Goal: Task Accomplishment & Management: Manage account settings

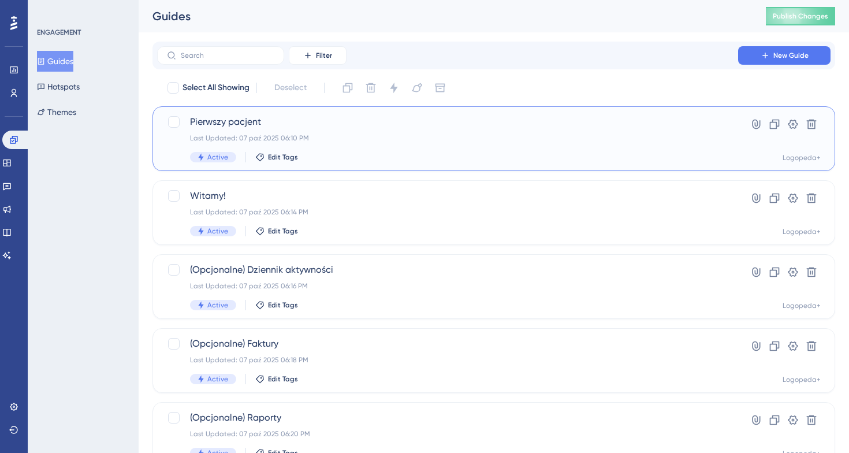
click at [378, 128] on span "Pierwszy pacjent" at bounding box center [447, 122] width 515 height 14
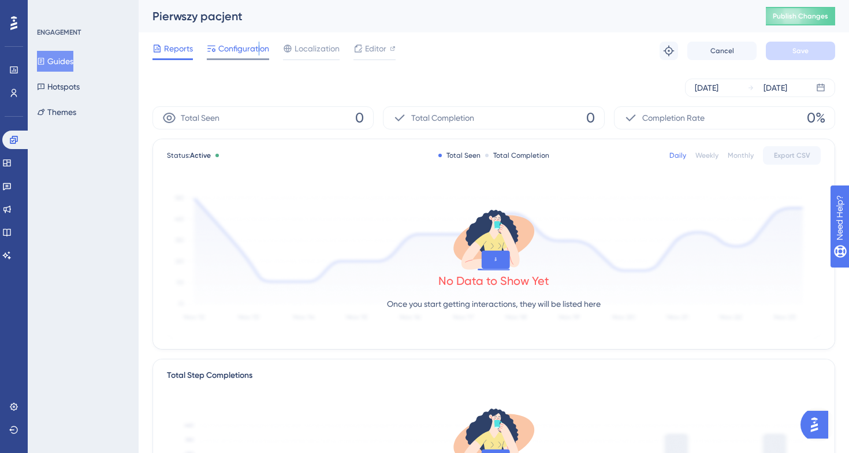
click at [259, 47] on span "Configuration" at bounding box center [243, 49] width 51 height 14
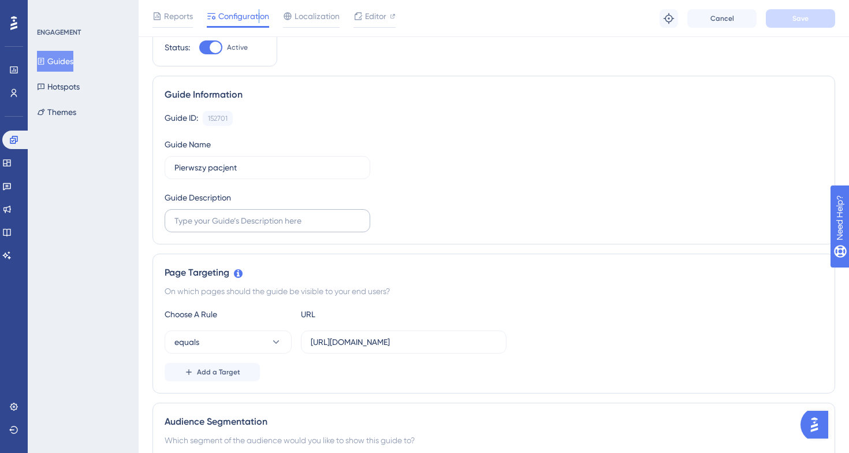
scroll to position [41, 0]
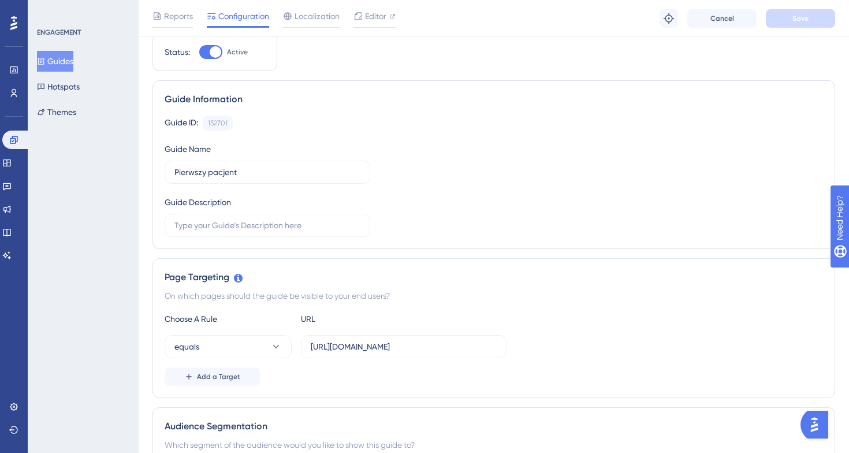
click at [13, 174] on div "Engagement Widgets Feedback Product Updates Knowledge Base AI Assistant" at bounding box center [13, 197] width 23 height 134
click at [12, 167] on link at bounding box center [6, 163] width 9 height 18
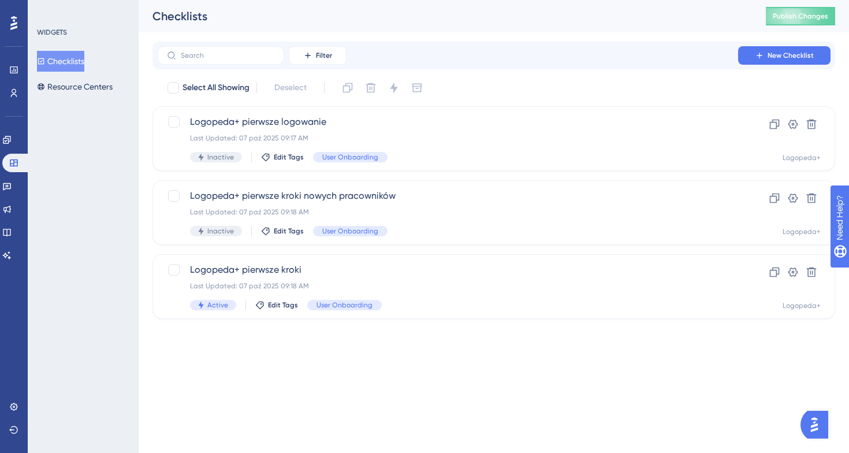
click at [28, 187] on div "WIDGETS Checklists Resource Centers" at bounding box center [83, 226] width 111 height 453
click at [12, 181] on link at bounding box center [6, 186] width 9 height 18
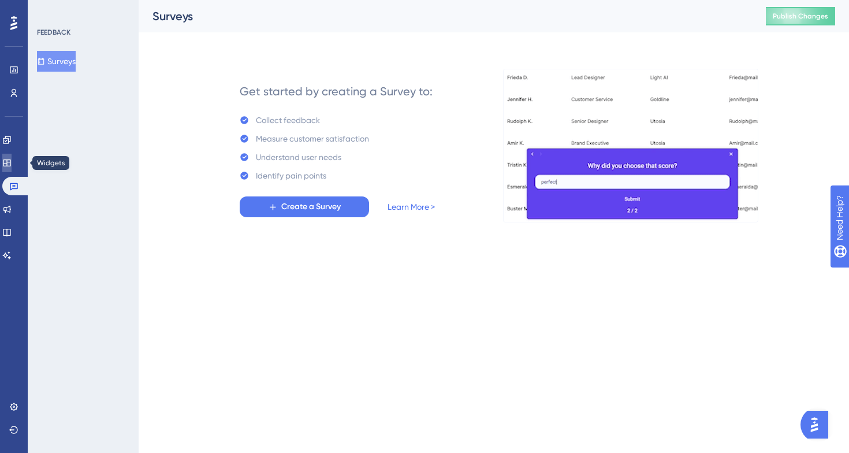
click at [12, 162] on icon at bounding box center [6, 162] width 9 height 9
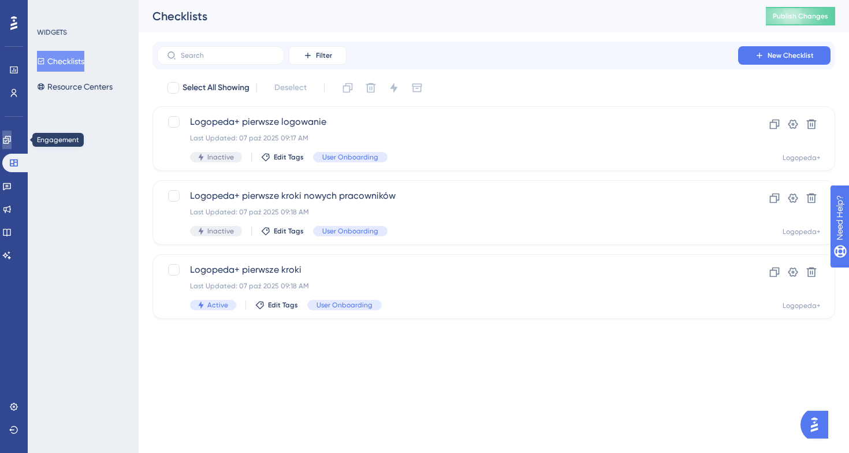
click at [11, 147] on link at bounding box center [6, 139] width 9 height 18
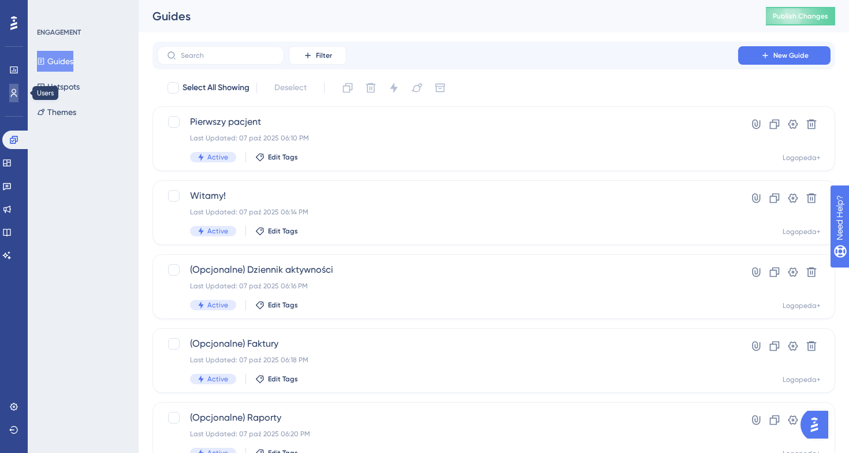
click at [10, 87] on link at bounding box center [13, 93] width 9 height 18
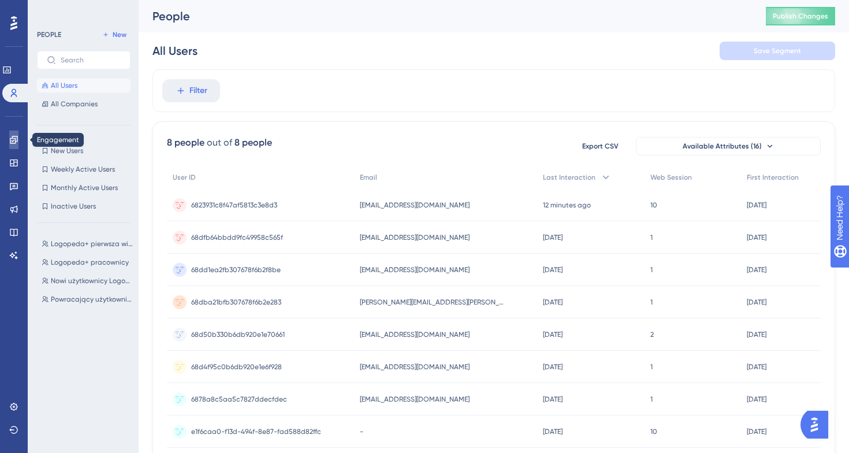
click at [16, 130] on link at bounding box center [13, 139] width 9 height 18
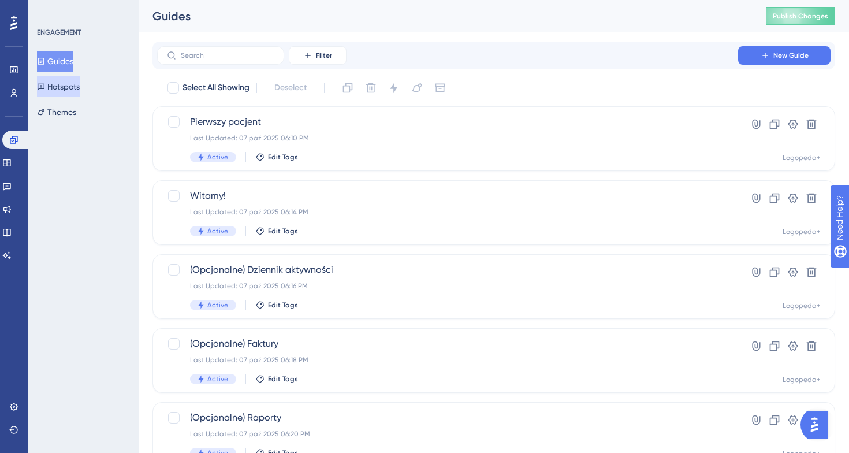
click at [80, 84] on button "Hotspots" at bounding box center [58, 86] width 43 height 21
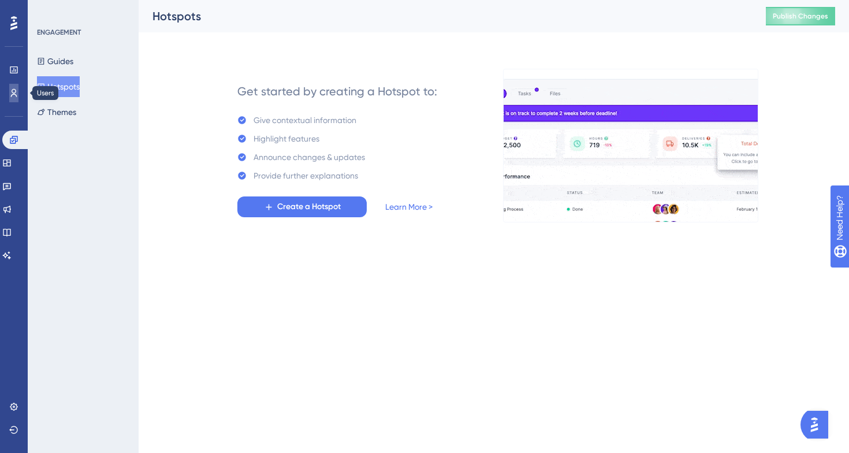
click at [17, 92] on icon at bounding box center [13, 92] width 9 height 9
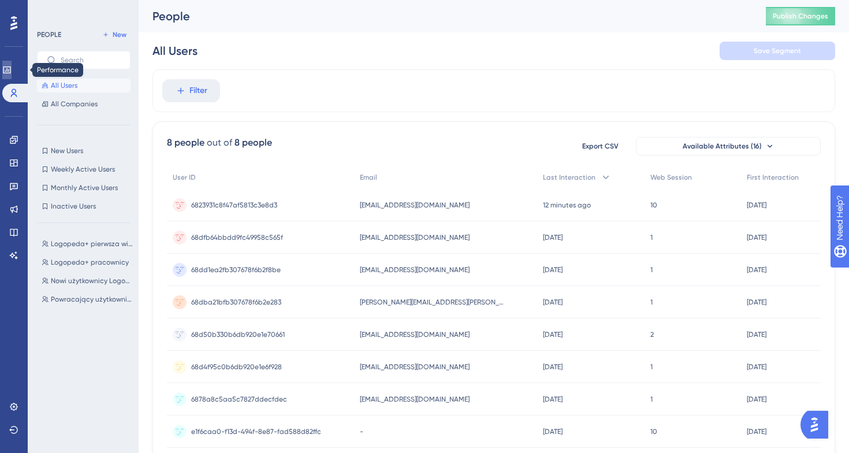
click at [12, 71] on icon at bounding box center [6, 69] width 9 height 9
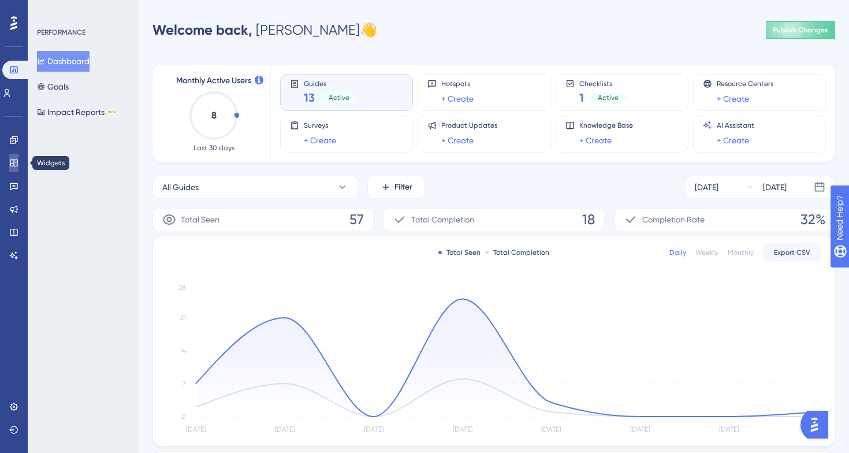
click at [9, 158] on link at bounding box center [13, 163] width 9 height 18
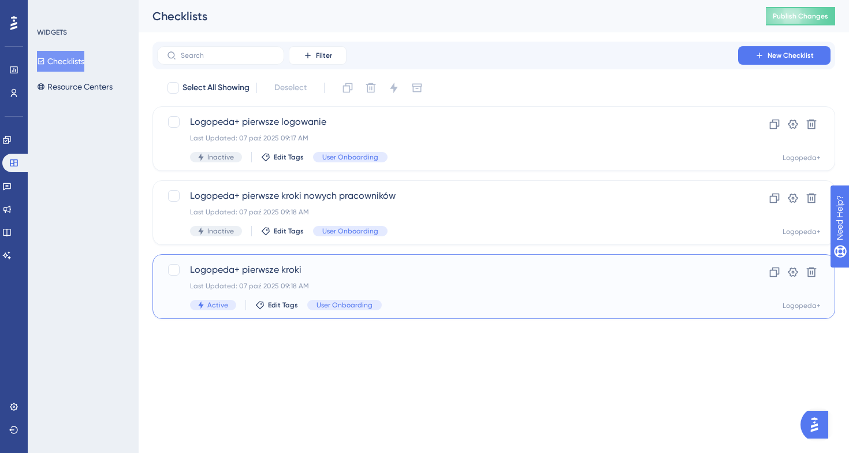
click at [458, 275] on span "Logopeda+ pierwsze kroki" at bounding box center [447, 270] width 515 height 14
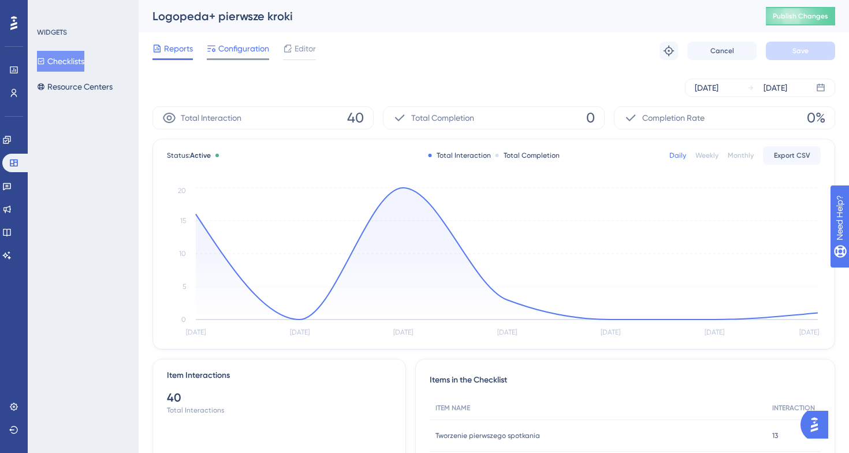
click at [251, 50] on span "Configuration" at bounding box center [243, 49] width 51 height 14
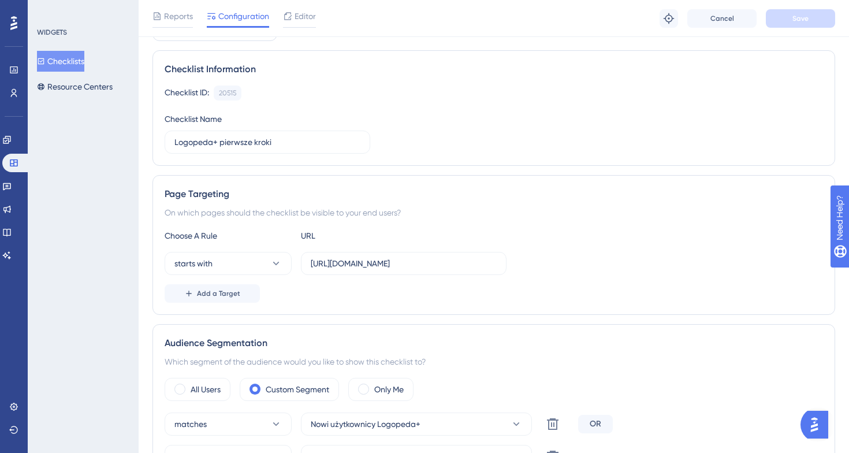
scroll to position [72, 0]
click at [371, 262] on input "[URL][DOMAIN_NAME]" at bounding box center [404, 262] width 186 height 13
click at [376, 263] on input "[URL][DOMAIN_NAME]" at bounding box center [404, 262] width 186 height 13
drag, startPoint x: 472, startPoint y: 266, endPoint x: 192, endPoint y: 265, distance: 280.0
click at [192, 265] on div "starts with [URL][DOMAIN_NAME]" at bounding box center [336, 262] width 342 height 23
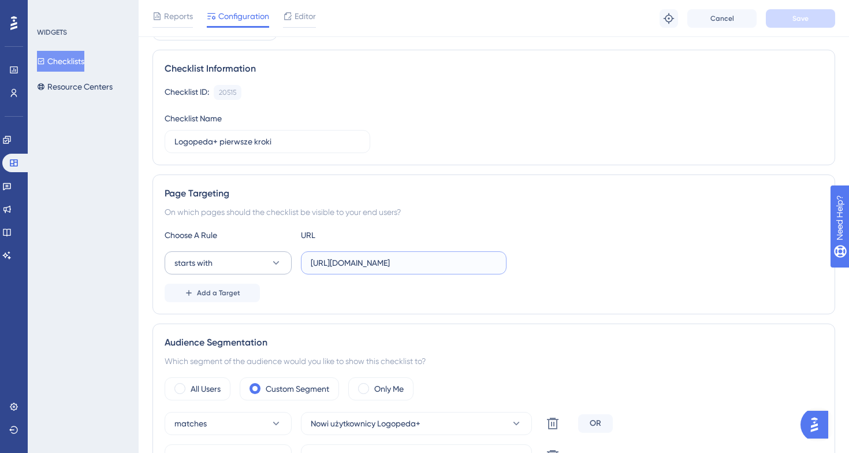
paste input "[DOMAIN_NAME]"
type input "[URL][DOMAIN_NAME]"
click at [790, 22] on button "Save" at bounding box center [799, 18] width 69 height 18
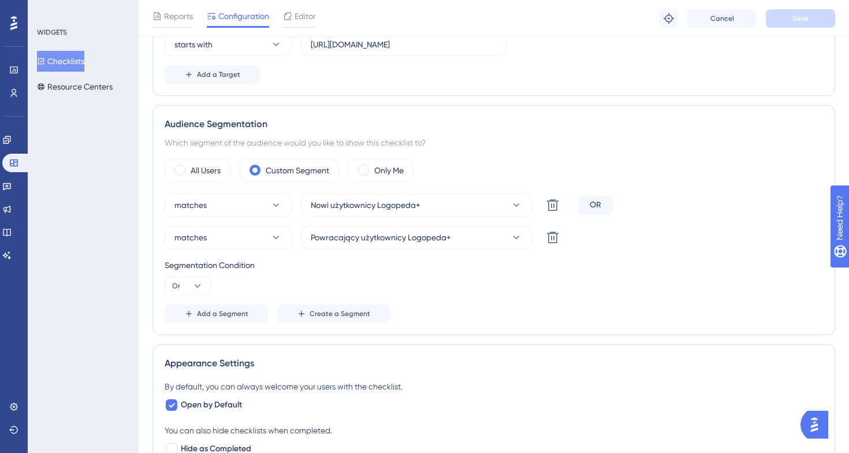
scroll to position [0, 0]
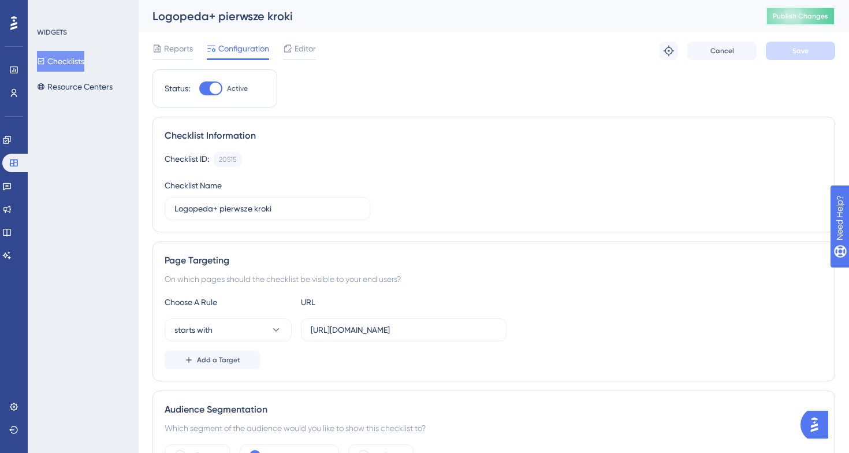
click at [813, 10] on button "Publish Changes" at bounding box center [799, 16] width 69 height 18
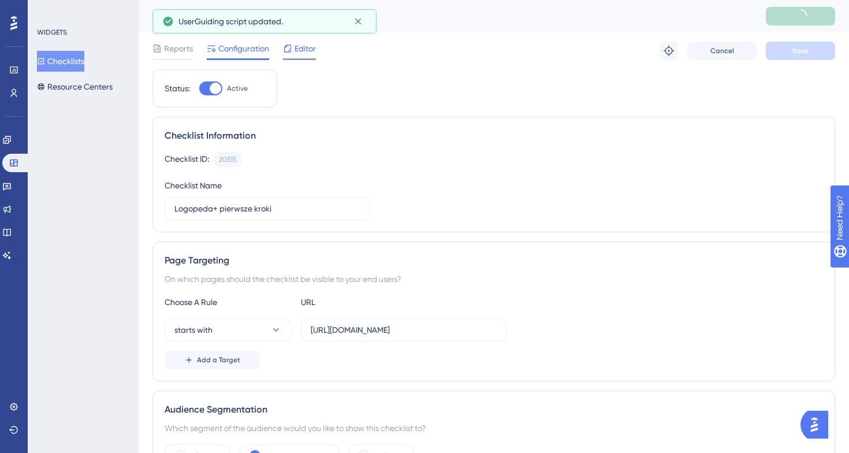
click at [298, 55] on div "Editor" at bounding box center [299, 51] width 33 height 18
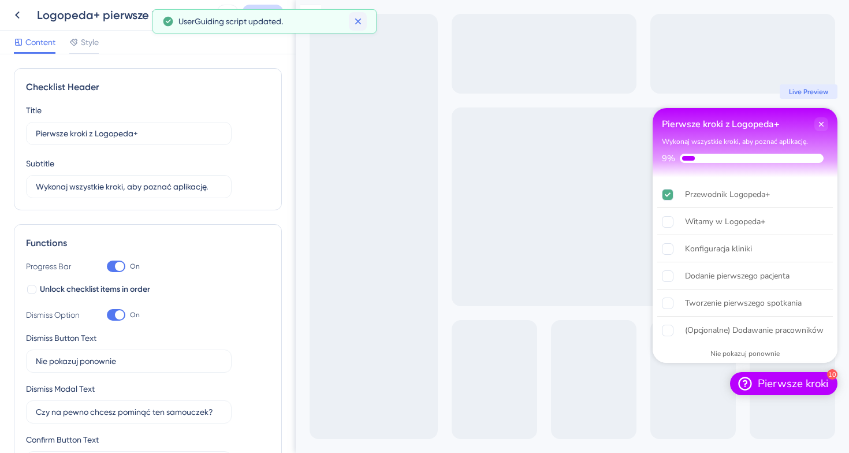
click at [361, 15] on div "Full Screen Preview 10 Pierwsze kroki Pierwsze kroki z Logopeda+ Wykonaj wszyst…" at bounding box center [572, 226] width 553 height 453
